Goal: Task Accomplishment & Management: Use online tool/utility

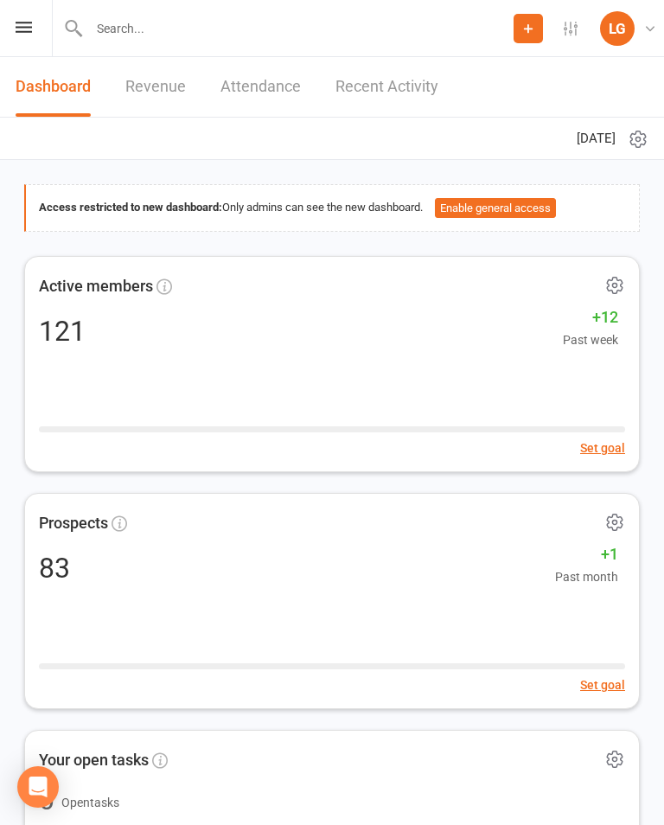
click at [24, 32] on icon at bounding box center [24, 27] width 16 height 11
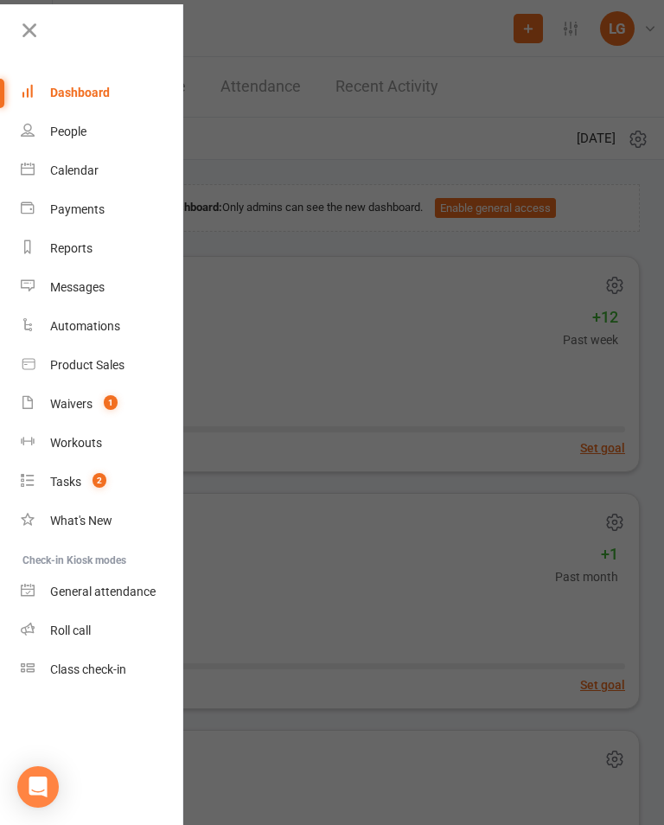
click at [30, 169] on icon at bounding box center [28, 169] width 14 height 14
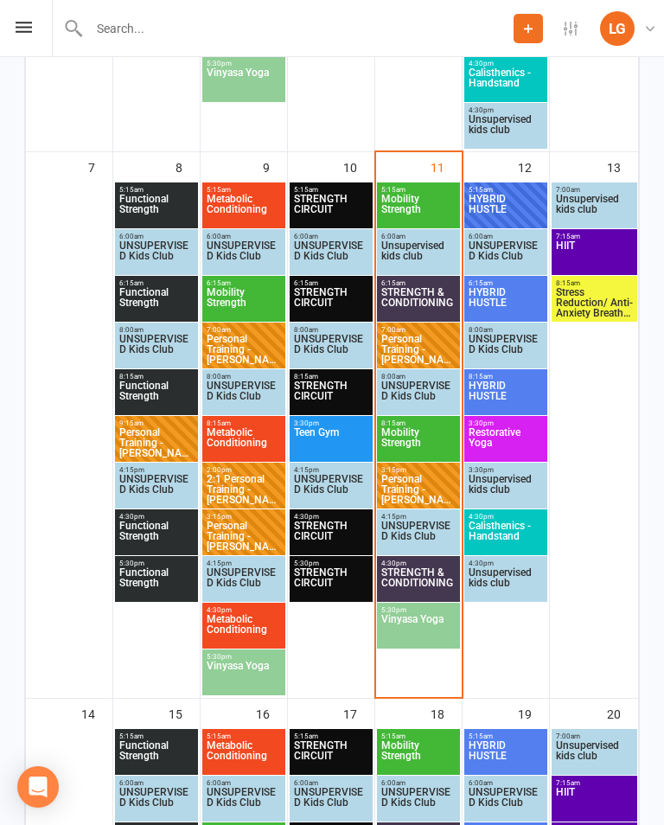
scroll to position [780, 0]
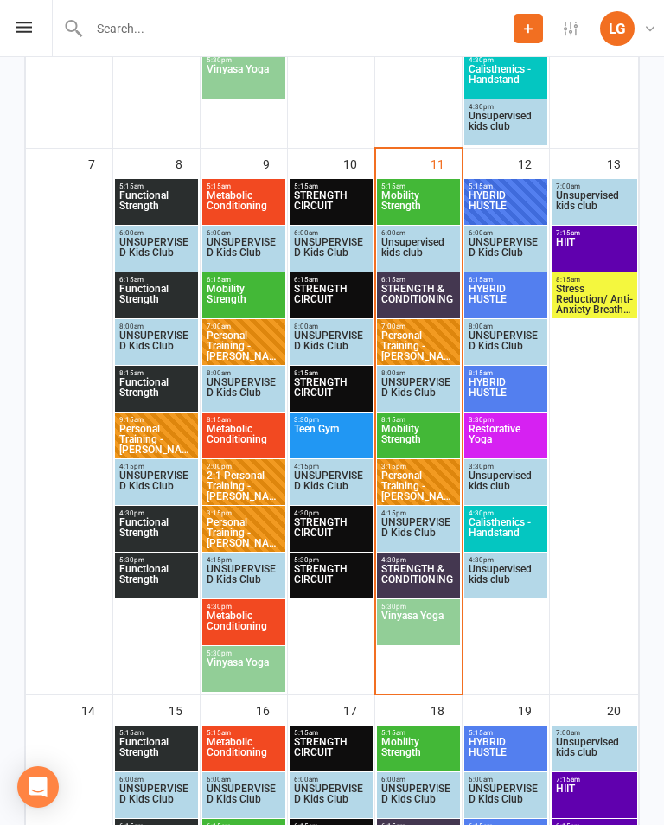
click at [416, 183] on span "5:15am - 6:00am" at bounding box center [418, 186] width 76 height 8
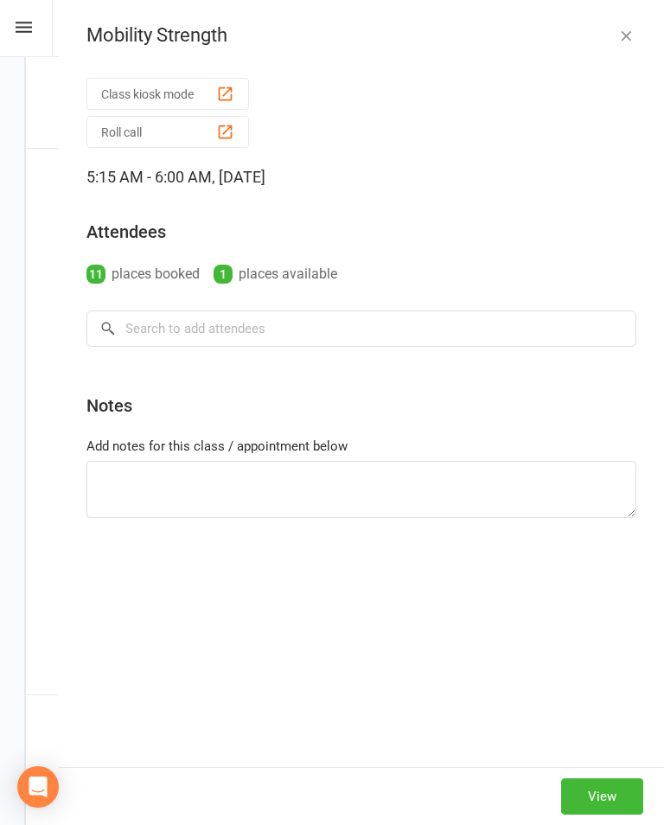
click at [424, 209] on div "Attendees 11 places booked 1 places available" at bounding box center [361, 247] width 550 height 80
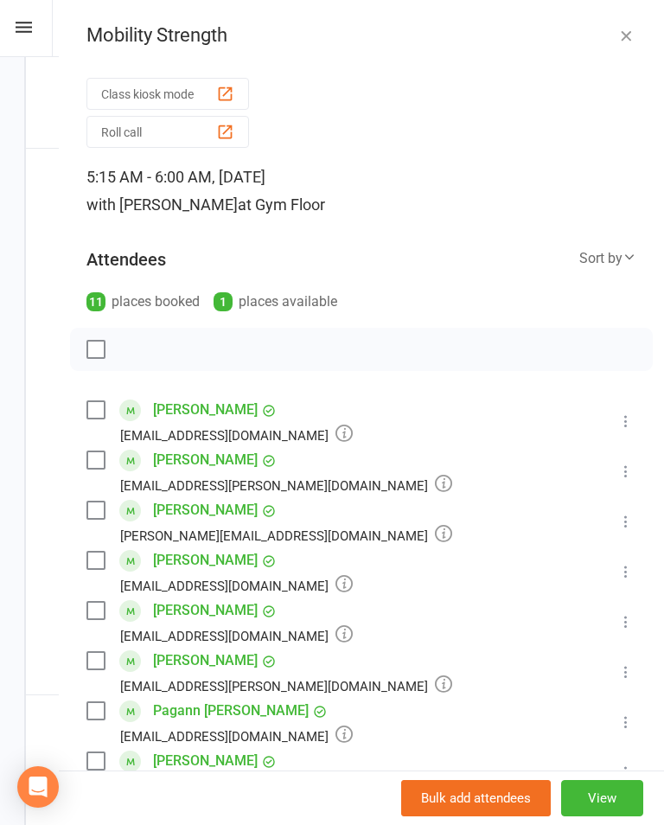
click at [137, 89] on button "Class kiosk mode" at bounding box center [167, 94] width 163 height 32
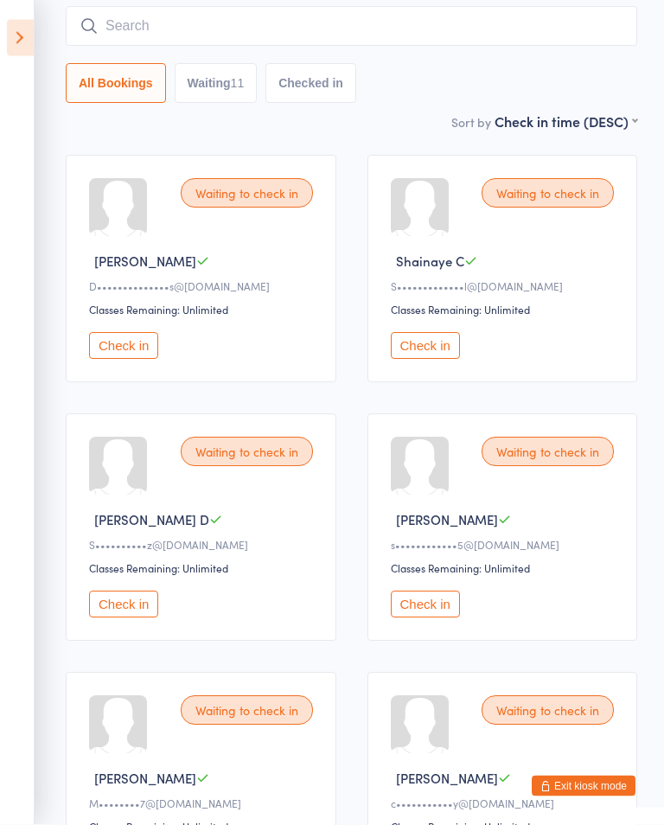
scroll to position [132, 0]
click at [443, 611] on button "Check in" at bounding box center [425, 603] width 69 height 27
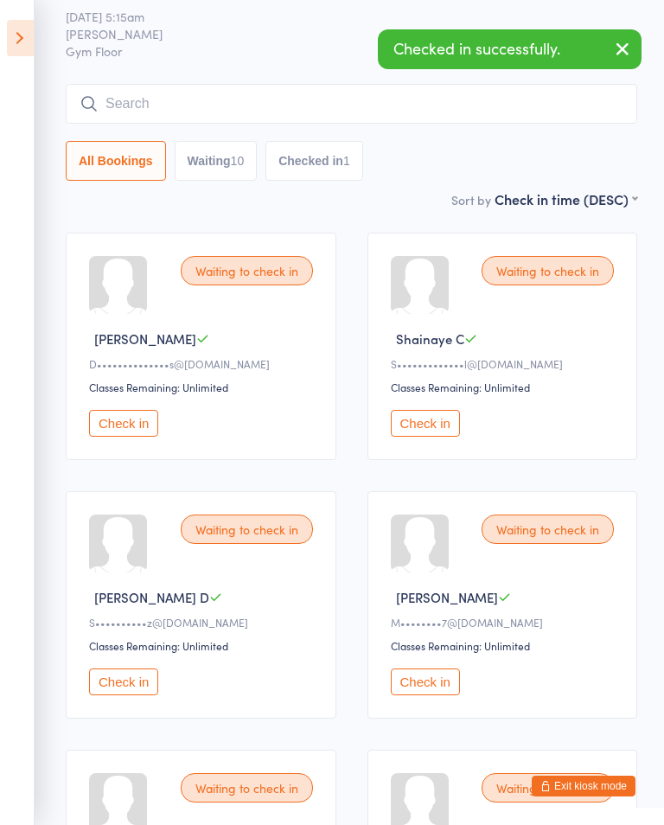
scroll to position [0, 0]
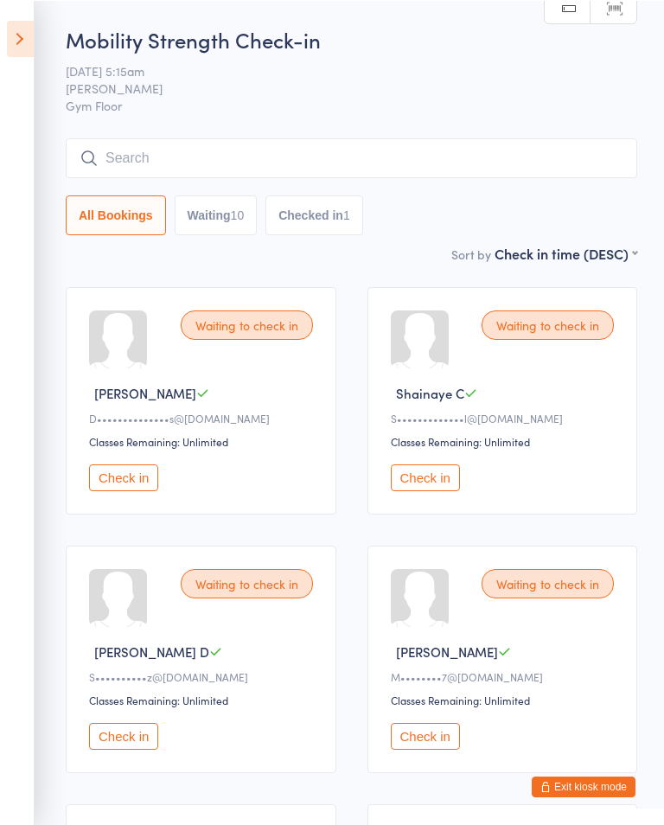
click at [444, 479] on button "Check in" at bounding box center [425, 476] width 69 height 27
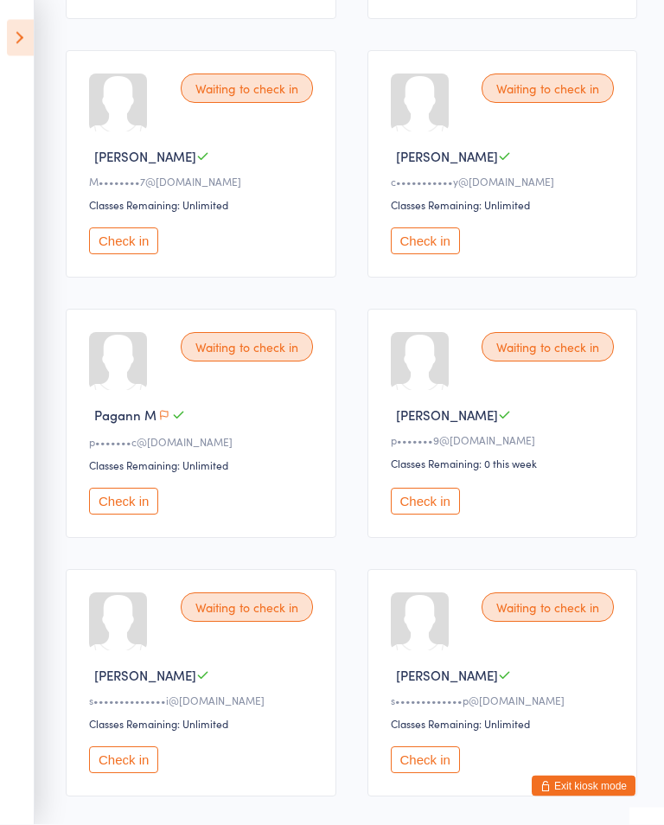
scroll to position [494, 0]
click at [437, 242] on button "Check in" at bounding box center [425, 240] width 69 height 27
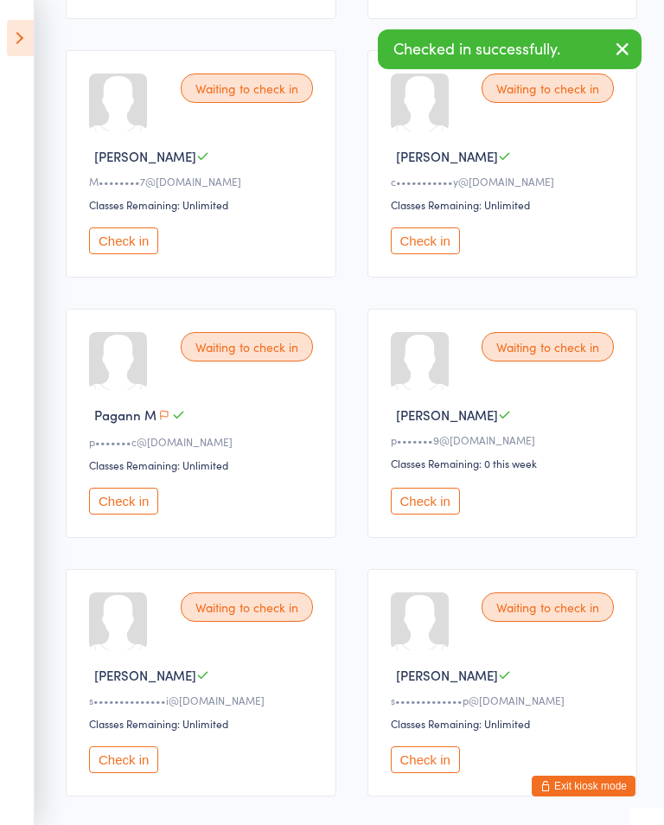
click at [426, 242] on button "Check in" at bounding box center [425, 240] width 69 height 27
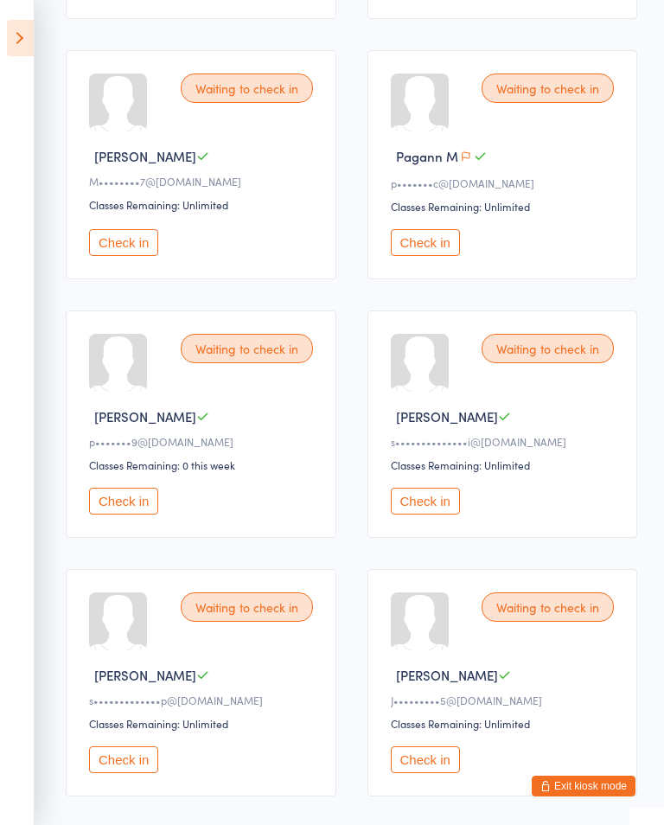
click at [436, 256] on button "Check in" at bounding box center [425, 242] width 69 height 27
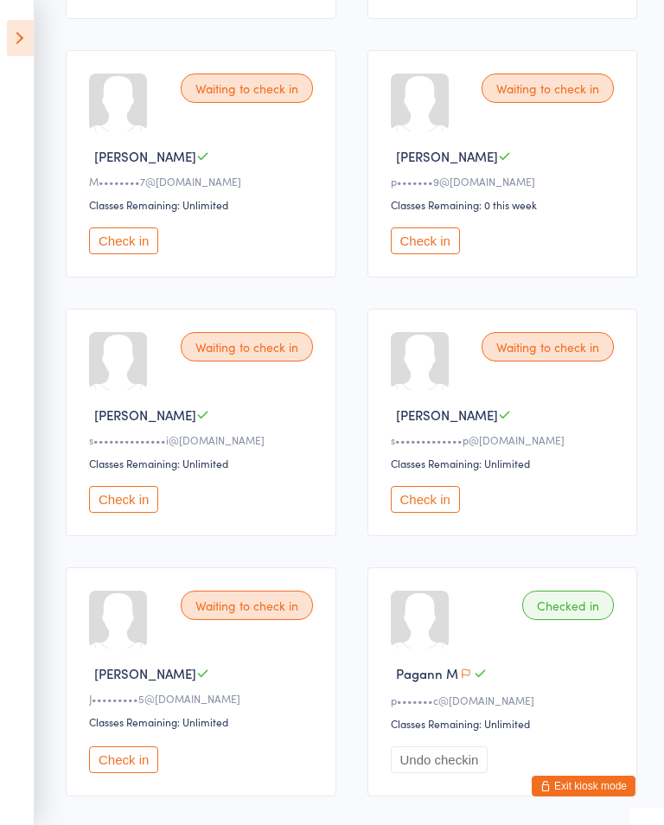
click at [410, 239] on button "Check in" at bounding box center [425, 240] width 69 height 27
